Goal: Navigation & Orientation: Find specific page/section

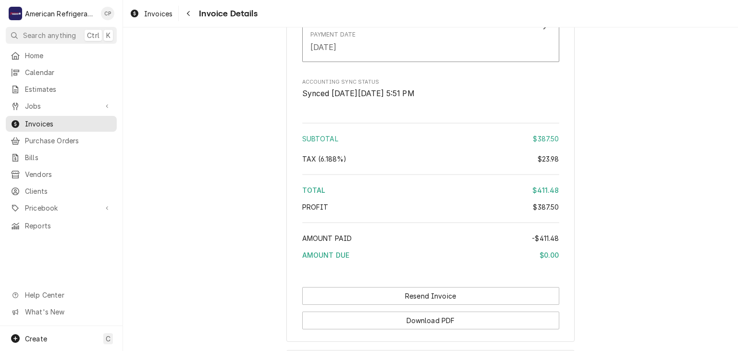
scroll to position [1315, 0]
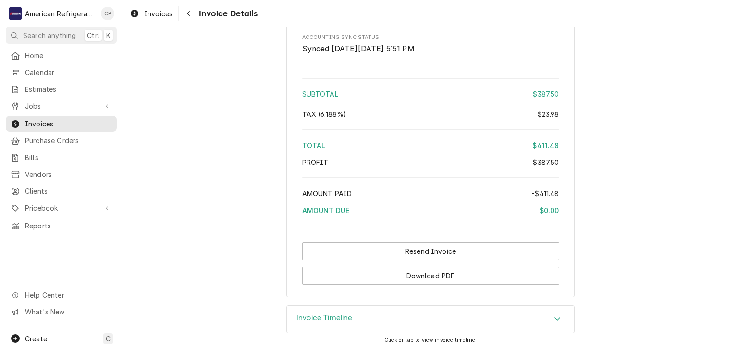
click at [326, 308] on div "Invoice Timeline" at bounding box center [430, 319] width 287 height 27
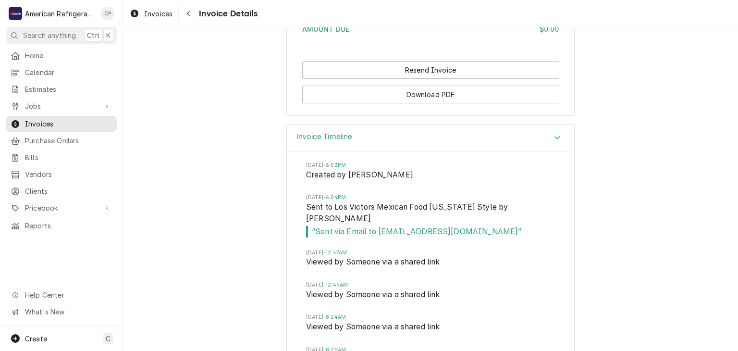
scroll to position [1468, 0]
drag, startPoint x: 379, startPoint y: 250, endPoint x: 470, endPoint y: 250, distance: 90.8
click at [470, 237] on span "“ Sent via Email to pablogtz_35@yahoo.com ”" at bounding box center [430, 231] width 249 height 12
copy span "pablogtz_35@yahoo.com"
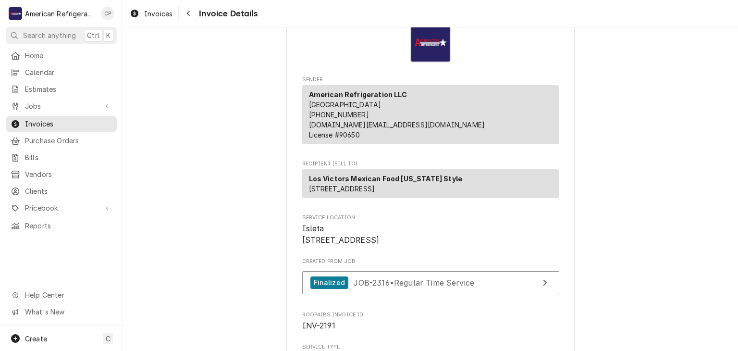
scroll to position [48, 0]
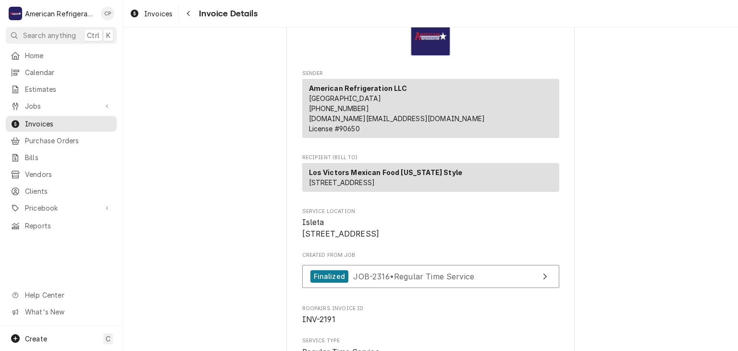
click at [89, 94] on div "Home Calendar Estimates Jobs Jobs Job Series Invoices Purchase Orders Bills Ven…" at bounding box center [61, 141] width 123 height 186
click at [79, 102] on span "Jobs" at bounding box center [61, 106] width 73 height 10
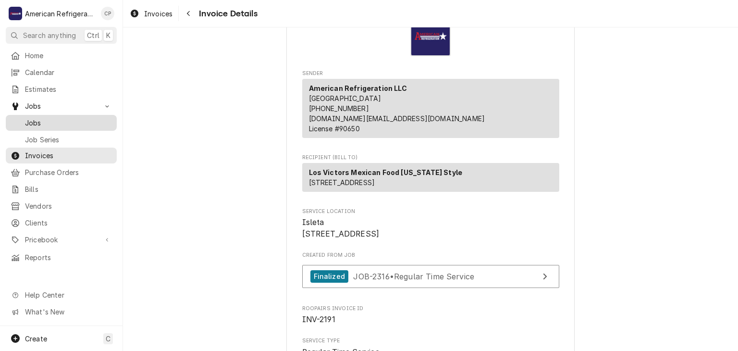
click at [70, 120] on span "Jobs" at bounding box center [68, 123] width 87 height 10
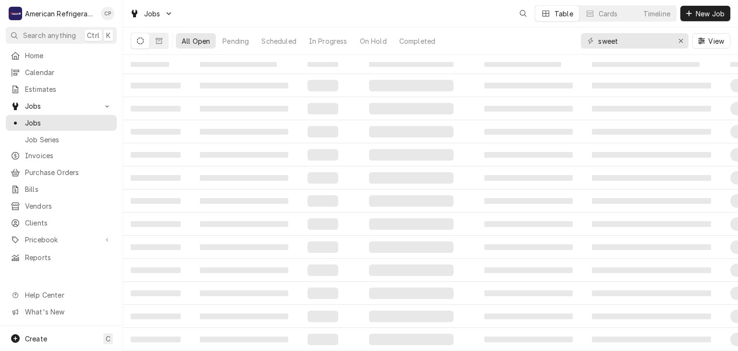
click at [635, 42] on input "sweet" at bounding box center [634, 40] width 72 height 15
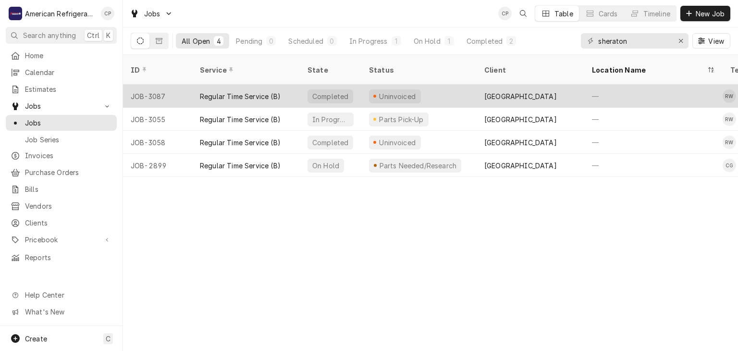
type input "sheraton"
click at [164, 85] on div "JOB-3087" at bounding box center [157, 96] width 69 height 23
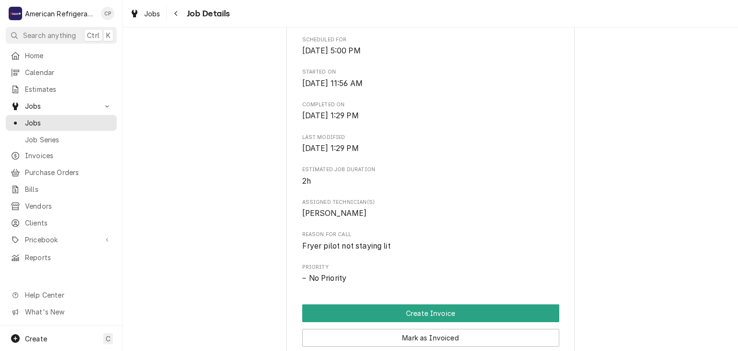
scroll to position [261, 0]
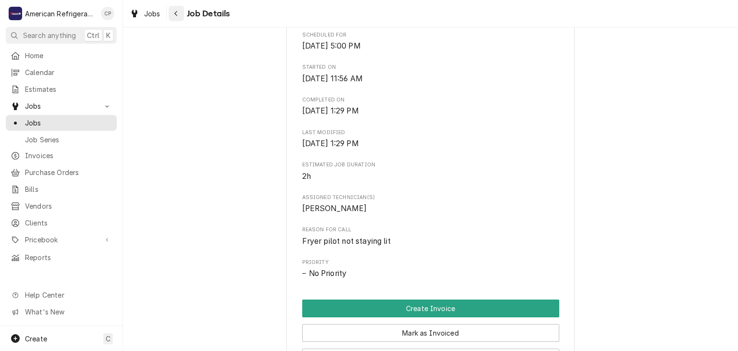
click at [176, 17] on div "Navigate back" at bounding box center [177, 14] width 10 height 10
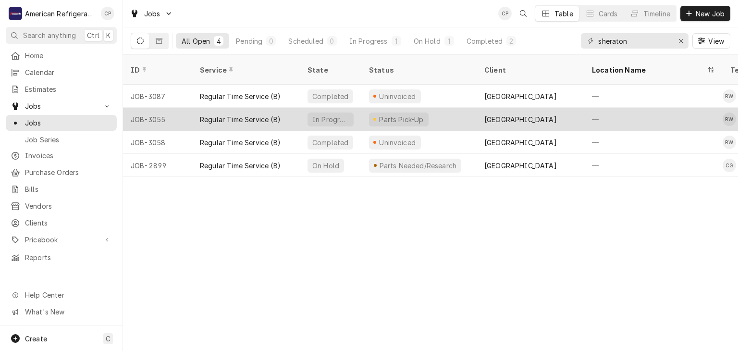
click at [169, 108] on div "JOB-3055" at bounding box center [157, 119] width 69 height 23
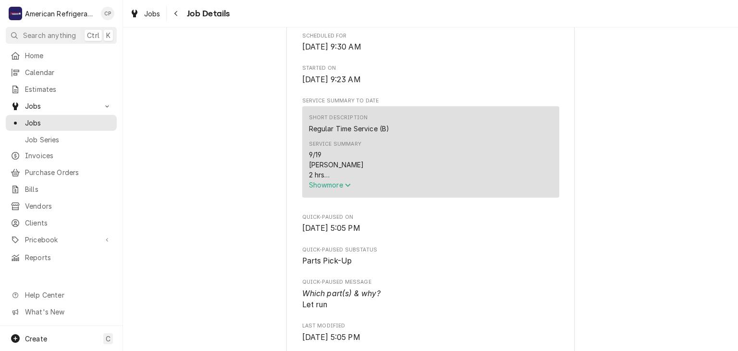
scroll to position [261, 0]
click at [345, 187] on span "Show more" at bounding box center [330, 183] width 42 height 8
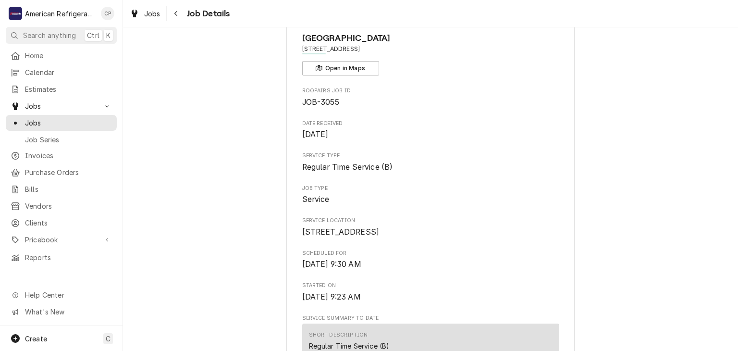
scroll to position [0, 0]
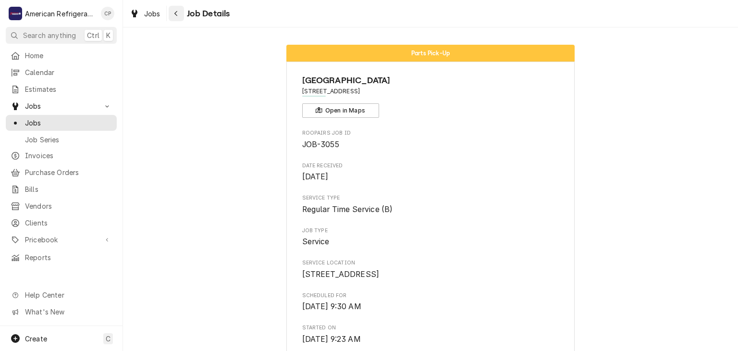
click at [176, 16] on icon "Navigate back" at bounding box center [176, 13] width 4 height 7
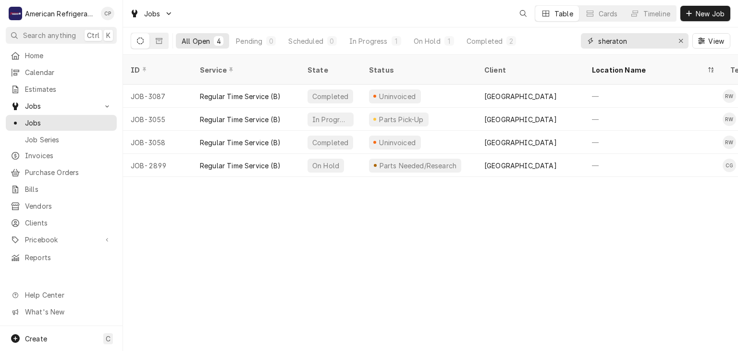
click at [609, 42] on input "sheraton" at bounding box center [634, 40] width 72 height 15
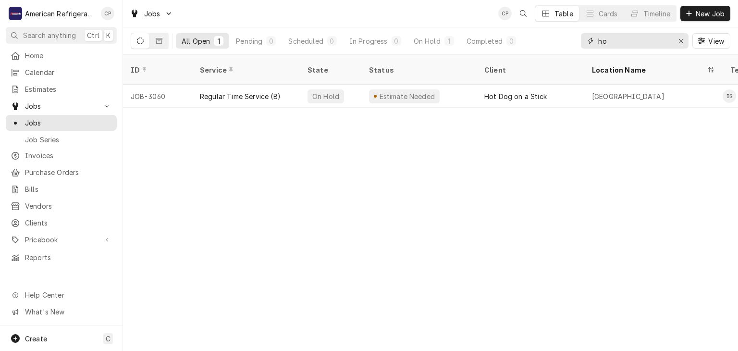
type input "h"
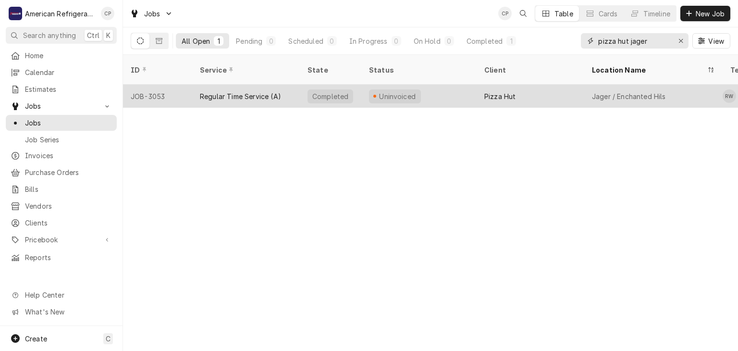
type input "pizza hut jager"
click at [260, 91] on div "Regular Time Service (A)" at bounding box center [240, 96] width 81 height 10
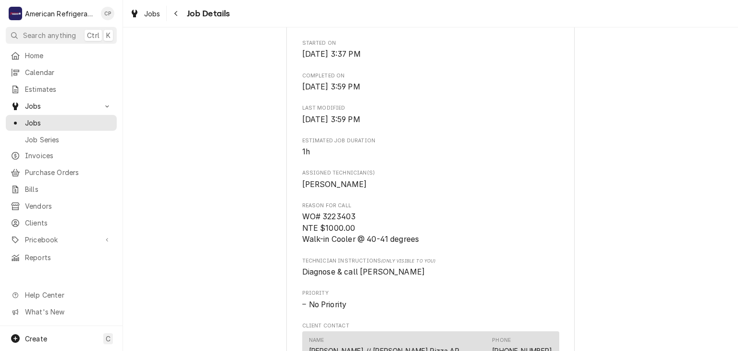
scroll to position [322, 0]
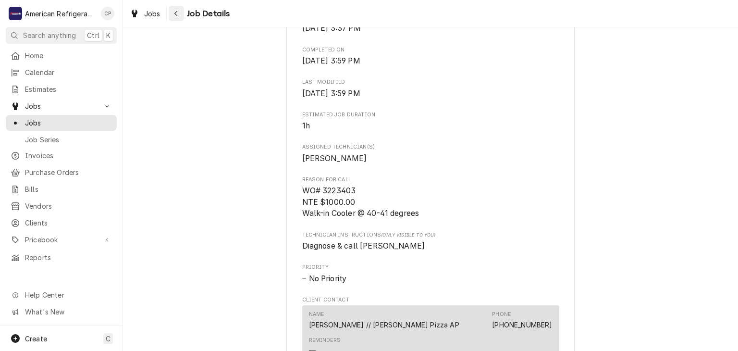
click at [176, 12] on icon "Navigate back" at bounding box center [176, 13] width 4 height 7
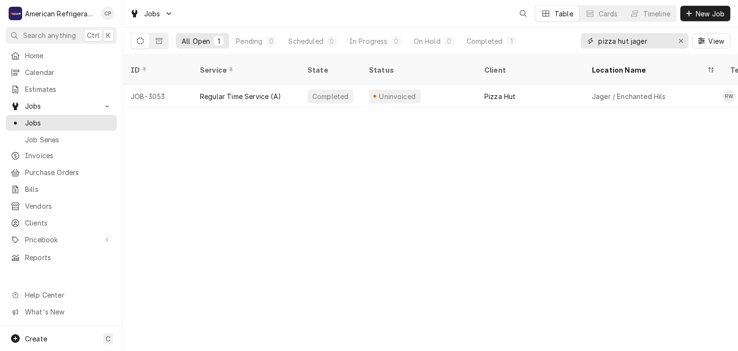
click at [647, 43] on input "pizza hut jager" at bounding box center [634, 40] width 72 height 15
click at [657, 38] on input "pizza hut jager" at bounding box center [634, 40] width 72 height 15
click at [658, 38] on input "pizza hut jager" at bounding box center [634, 40] width 72 height 15
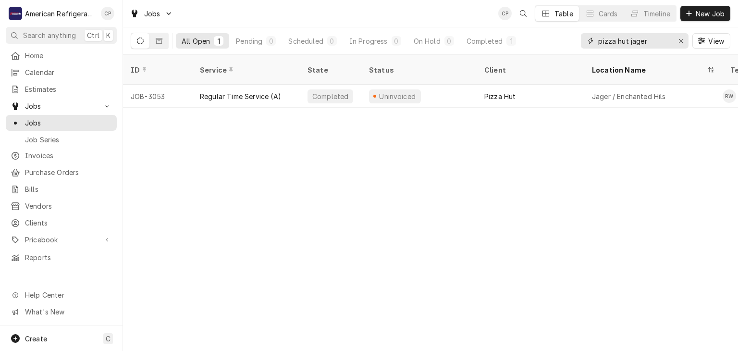
click at [658, 38] on input "pizza hut jager" at bounding box center [634, 40] width 72 height 15
type input "p"
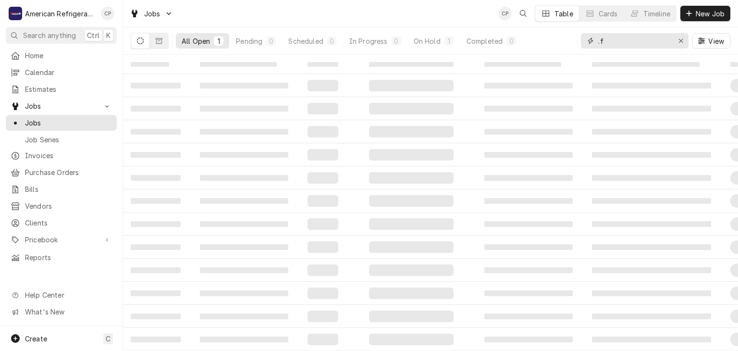
type input "."
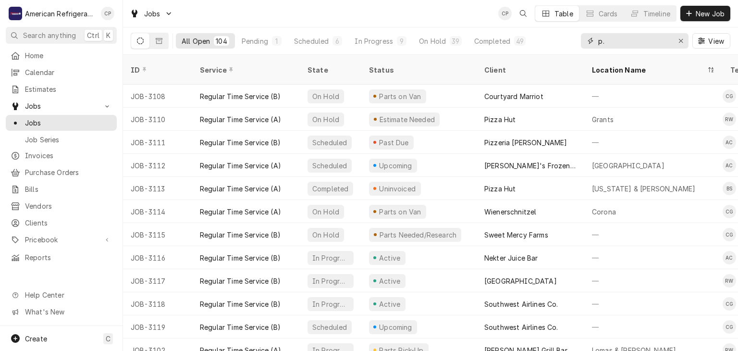
type input "p.f"
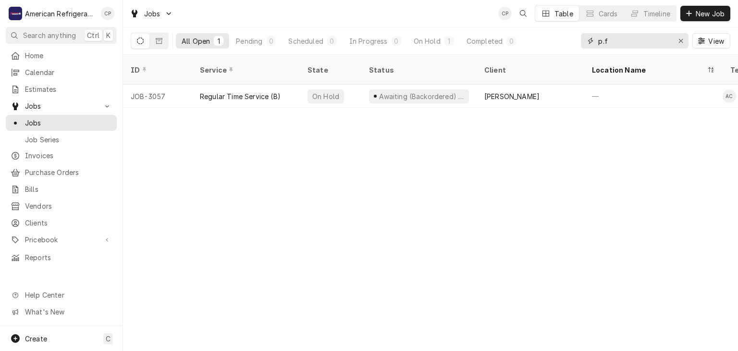
click at [618, 42] on input "p.f" at bounding box center [634, 40] width 72 height 15
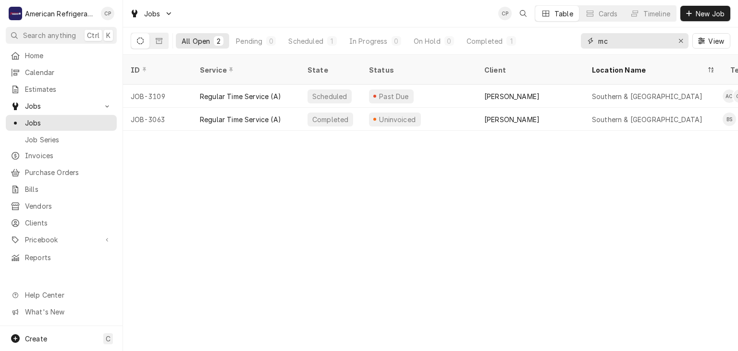
type input "mc"
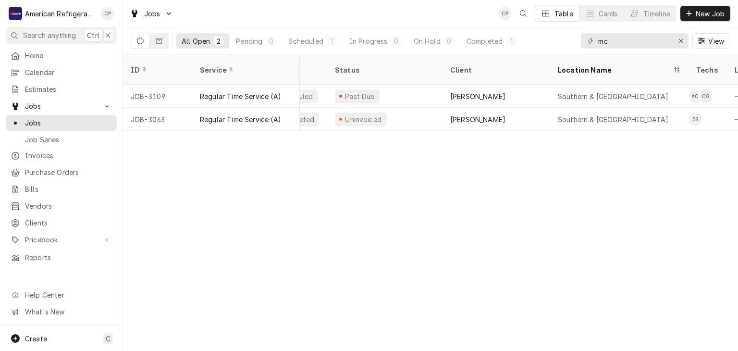
scroll to position [0, 37]
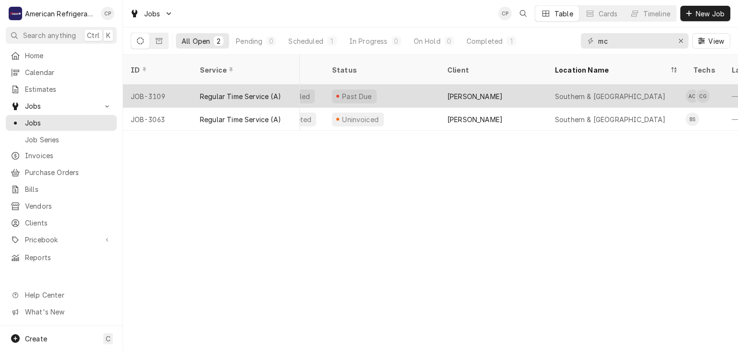
click at [199, 89] on div "Regular Time Service (A)" at bounding box center [246, 96] width 108 height 23
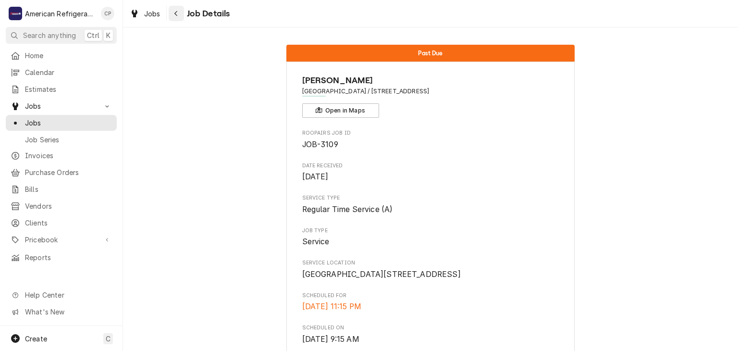
click at [176, 13] on icon "Navigate back" at bounding box center [176, 13] width 4 height 7
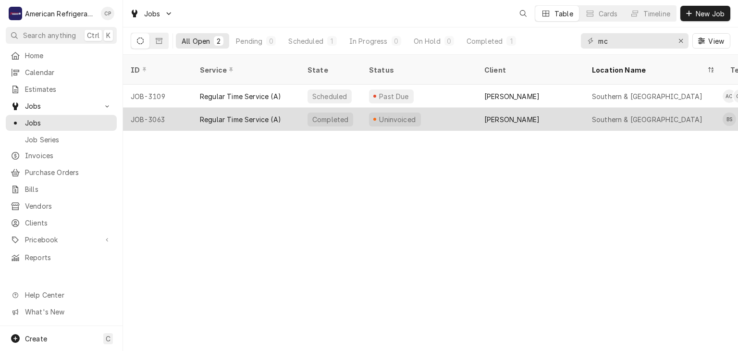
click at [198, 108] on div "Regular Time Service (A)" at bounding box center [246, 119] width 108 height 23
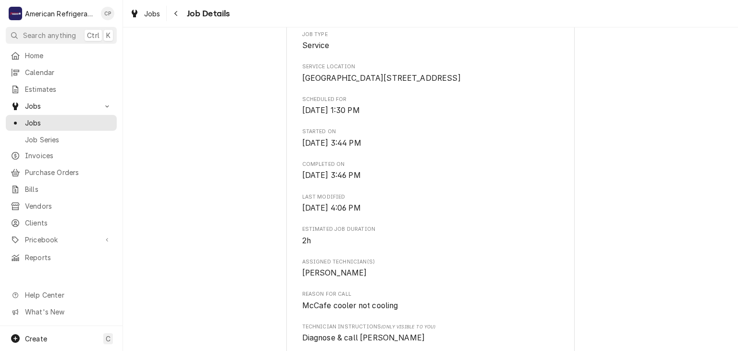
scroll to position [336, 0]
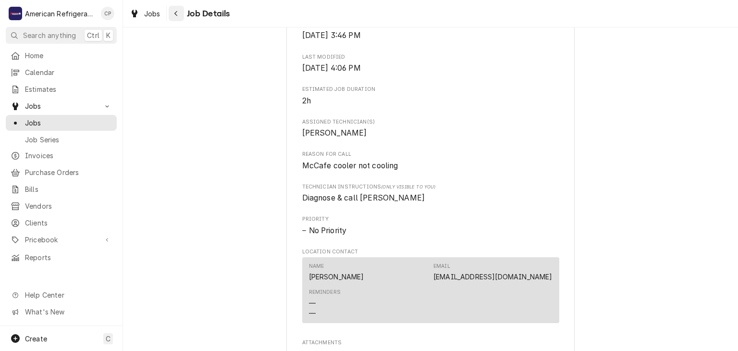
click at [180, 17] on div "Navigate back" at bounding box center [177, 14] width 10 height 10
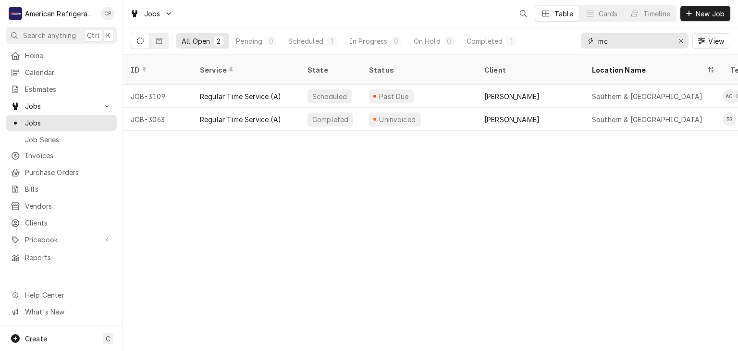
click at [626, 38] on input "mc" at bounding box center [634, 40] width 72 height 15
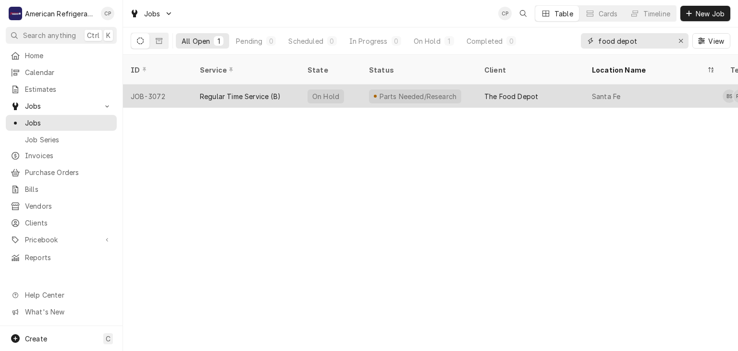
type input "food depot"
click at [246, 91] on div "Regular Time Service (B)" at bounding box center [240, 96] width 81 height 10
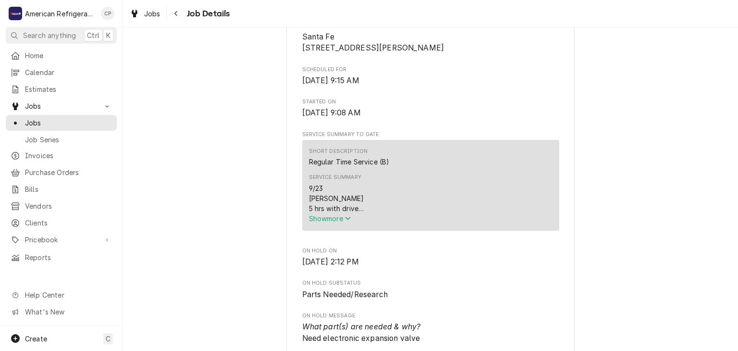
drag, startPoint x: 317, startPoint y: 232, endPoint x: 297, endPoint y: 230, distance: 20.2
click at [317, 223] on span "Show more" at bounding box center [330, 218] width 42 height 8
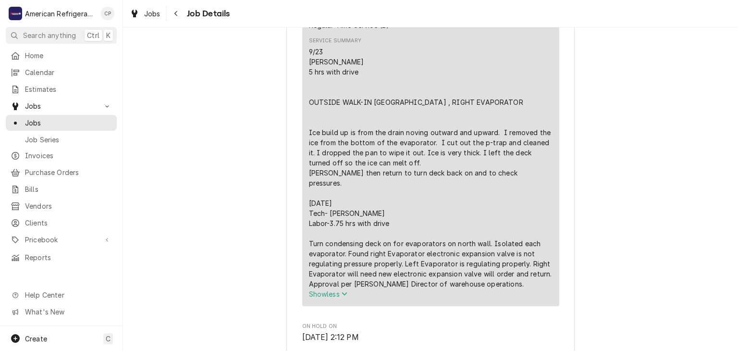
scroll to position [367, 0]
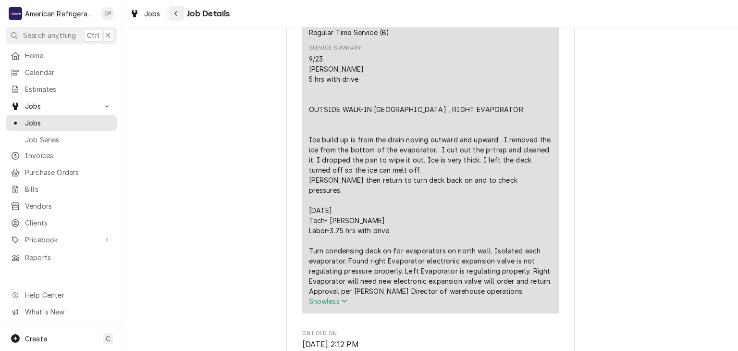
click at [172, 14] on div "Navigate back" at bounding box center [177, 14] width 10 height 10
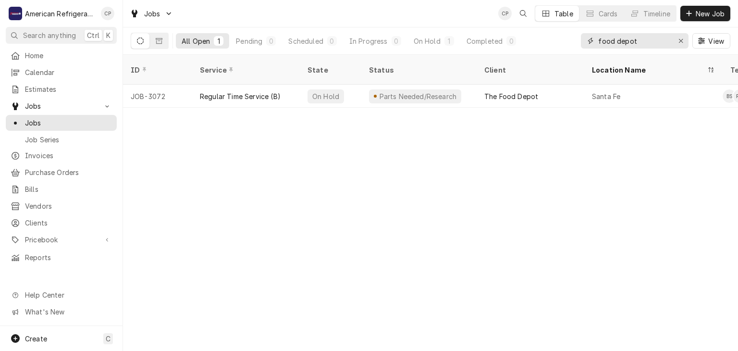
click at [655, 43] on input "food depot" at bounding box center [634, 40] width 72 height 15
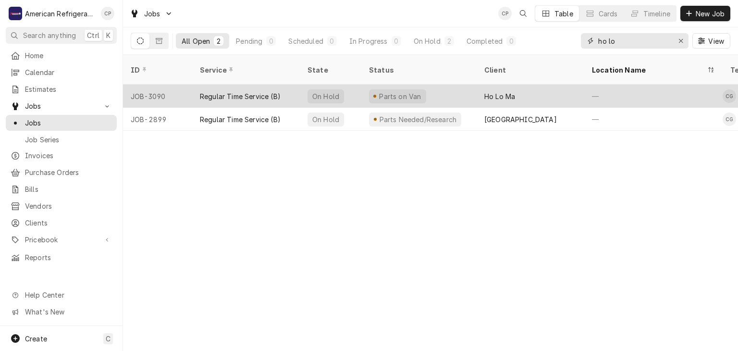
type input "ho lo"
click at [210, 91] on div "Regular Time Service (B)" at bounding box center [240, 96] width 81 height 10
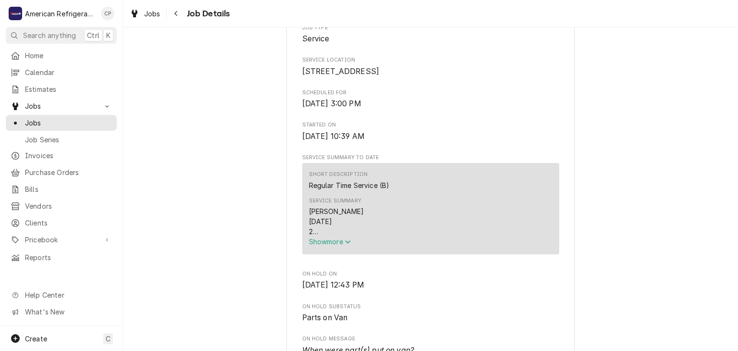
scroll to position [238, 0]
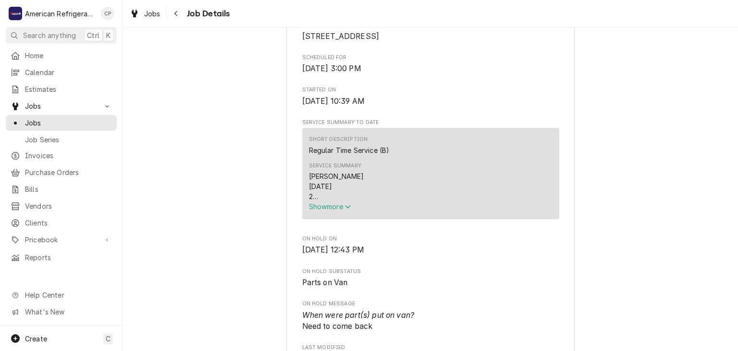
click at [347, 210] on icon "Service Summary" at bounding box center [348, 206] width 6 height 7
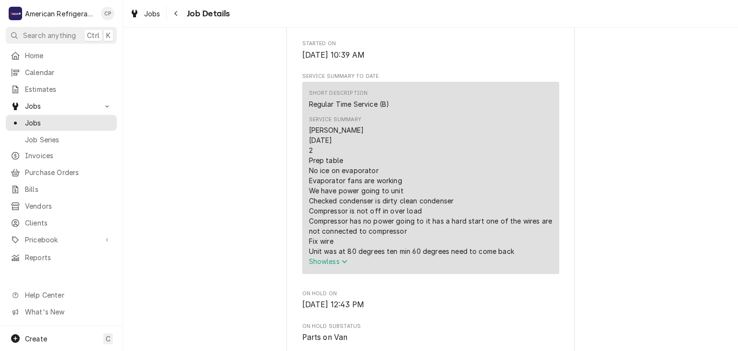
scroll to position [283, 0]
click at [181, 17] on button "Navigate back" at bounding box center [176, 13] width 15 height 15
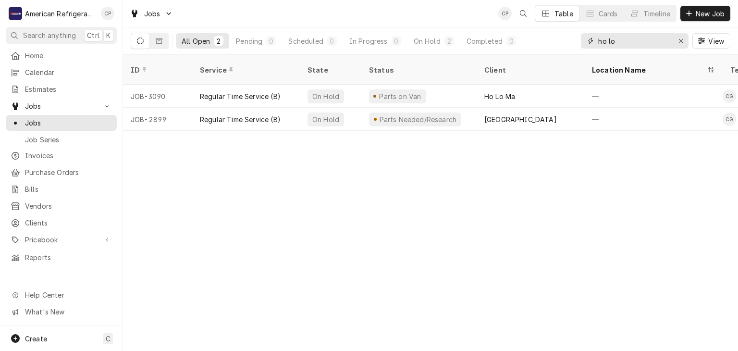
click at [616, 43] on input "ho lo" at bounding box center [634, 40] width 72 height 15
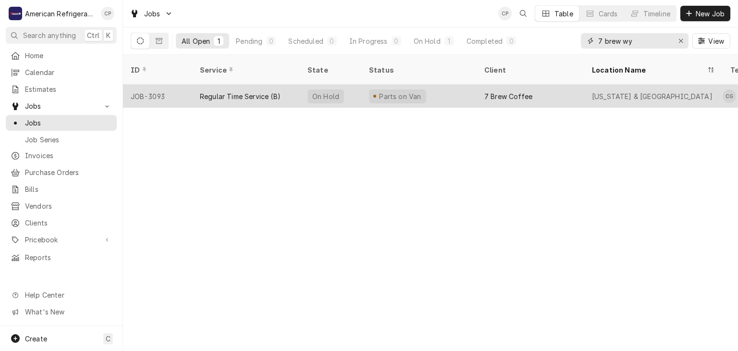
type input "7 brew wy"
click at [262, 91] on div "Regular Time Service (B)" at bounding box center [240, 96] width 81 height 10
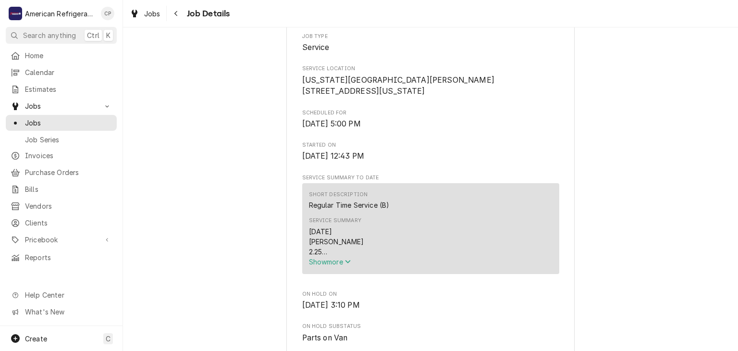
scroll to position [215, 0]
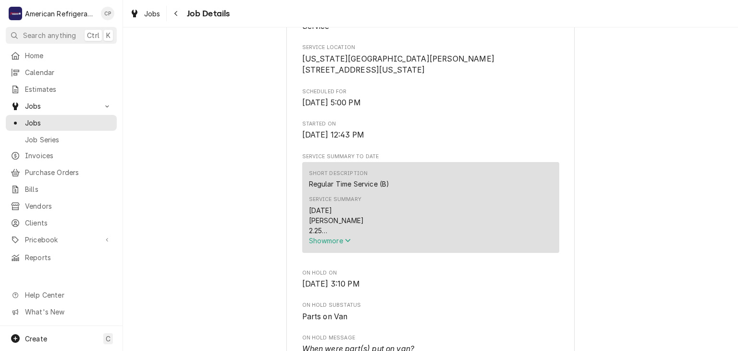
click at [307, 248] on div "Short Description Regular Time Service (B) Service Summary [DATE] [PERSON_NAME]…" at bounding box center [430, 207] width 257 height 91
click at [311, 245] on span "Show more" at bounding box center [330, 240] width 42 height 8
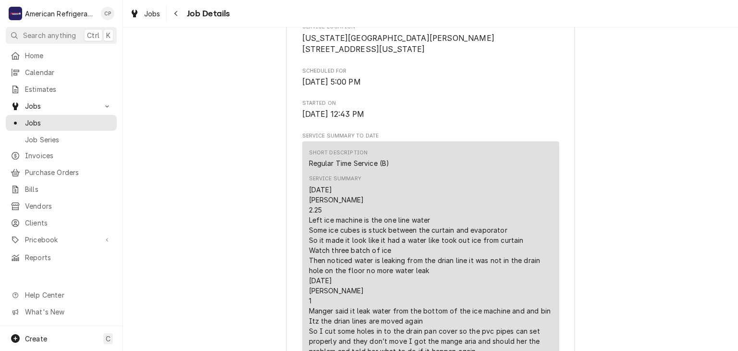
scroll to position [0, 0]
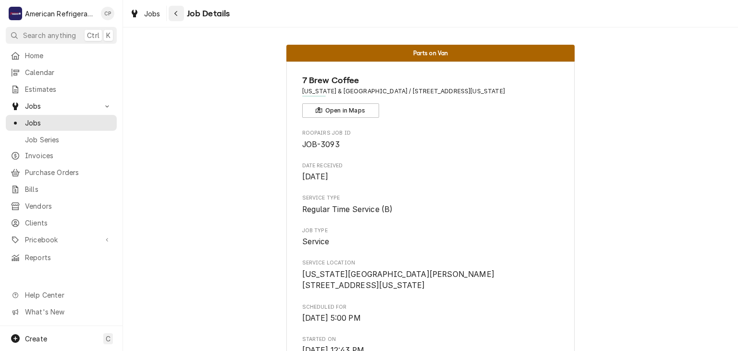
click at [179, 12] on div "Navigate back" at bounding box center [177, 14] width 10 height 10
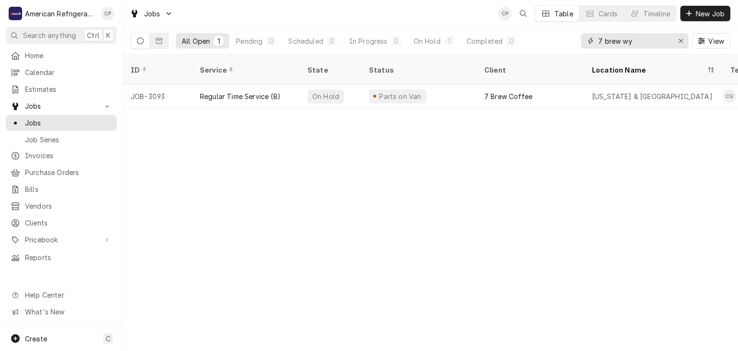
click at [634, 40] on input "7 brew wy" at bounding box center [634, 40] width 72 height 15
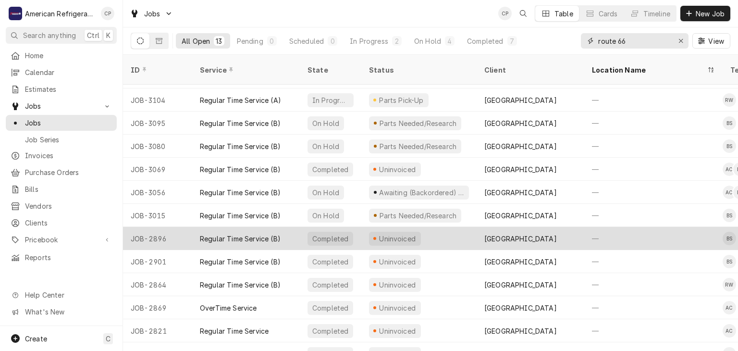
scroll to position [22, 0]
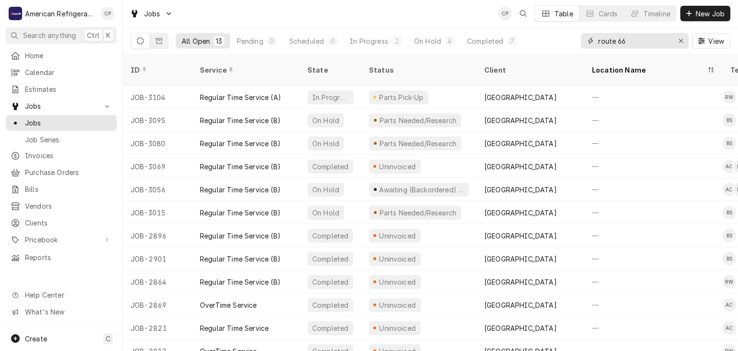
type input "route 66"
